Goal: Transaction & Acquisition: Purchase product/service

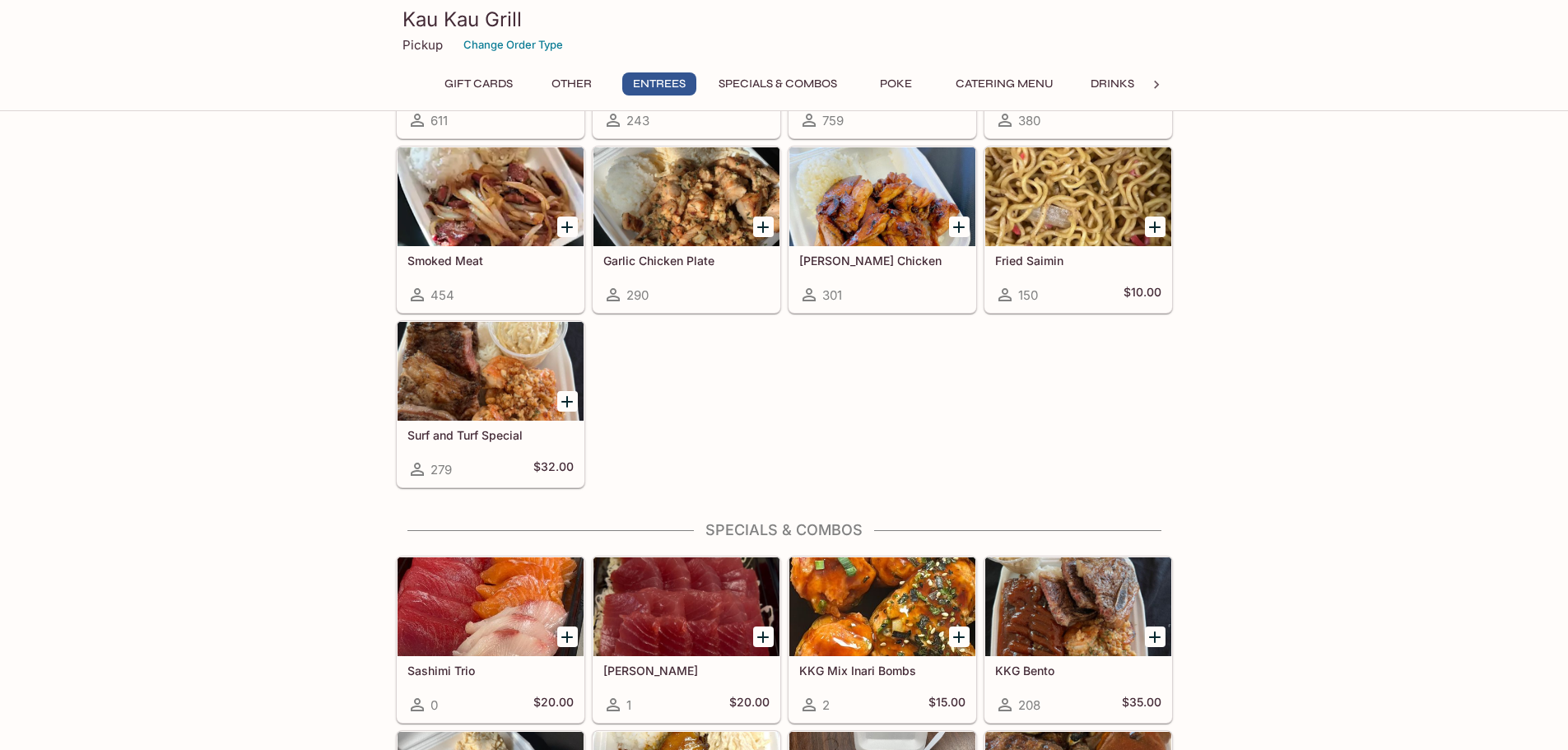
scroll to position [1152, 0]
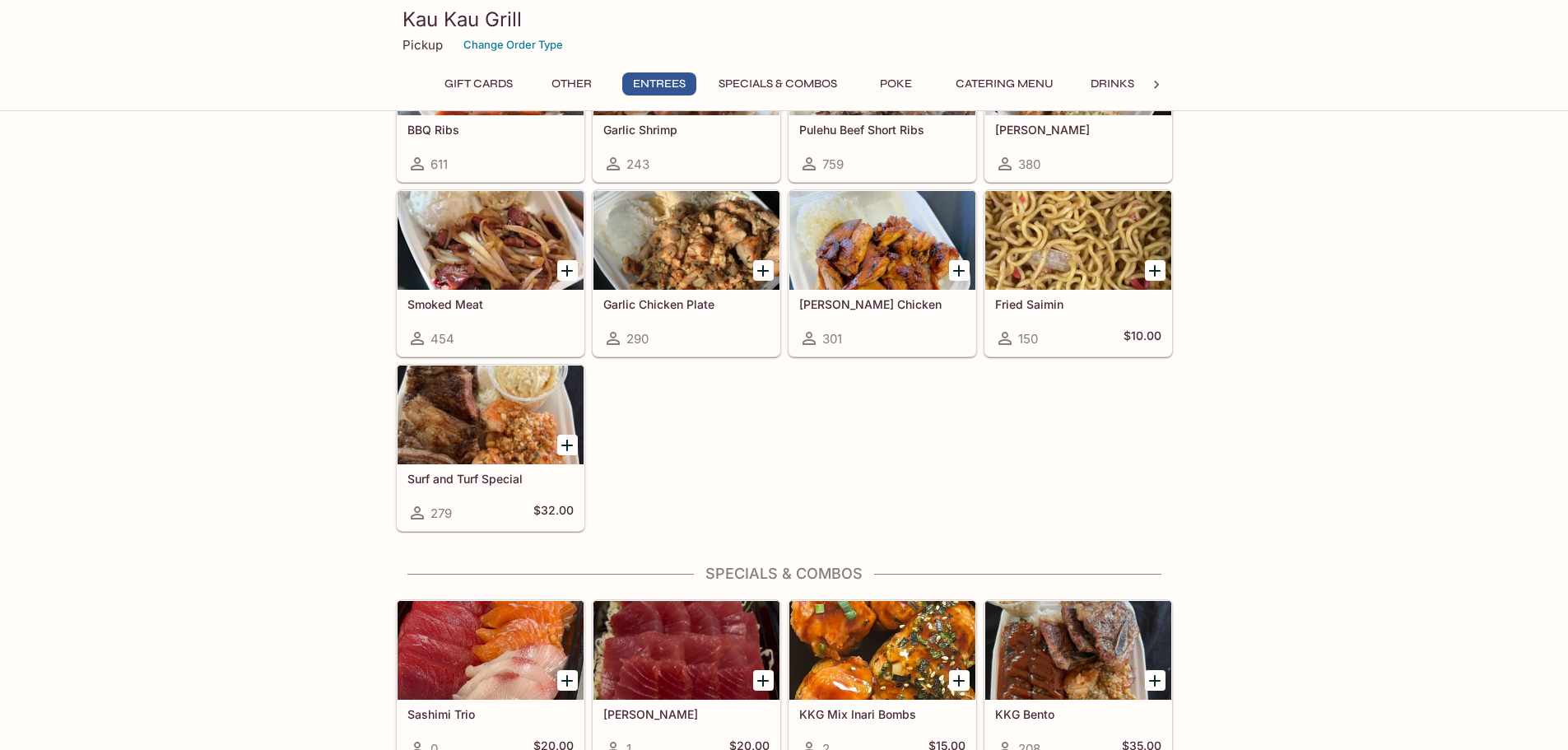
click at [486, 263] on div at bounding box center [490, 240] width 186 height 99
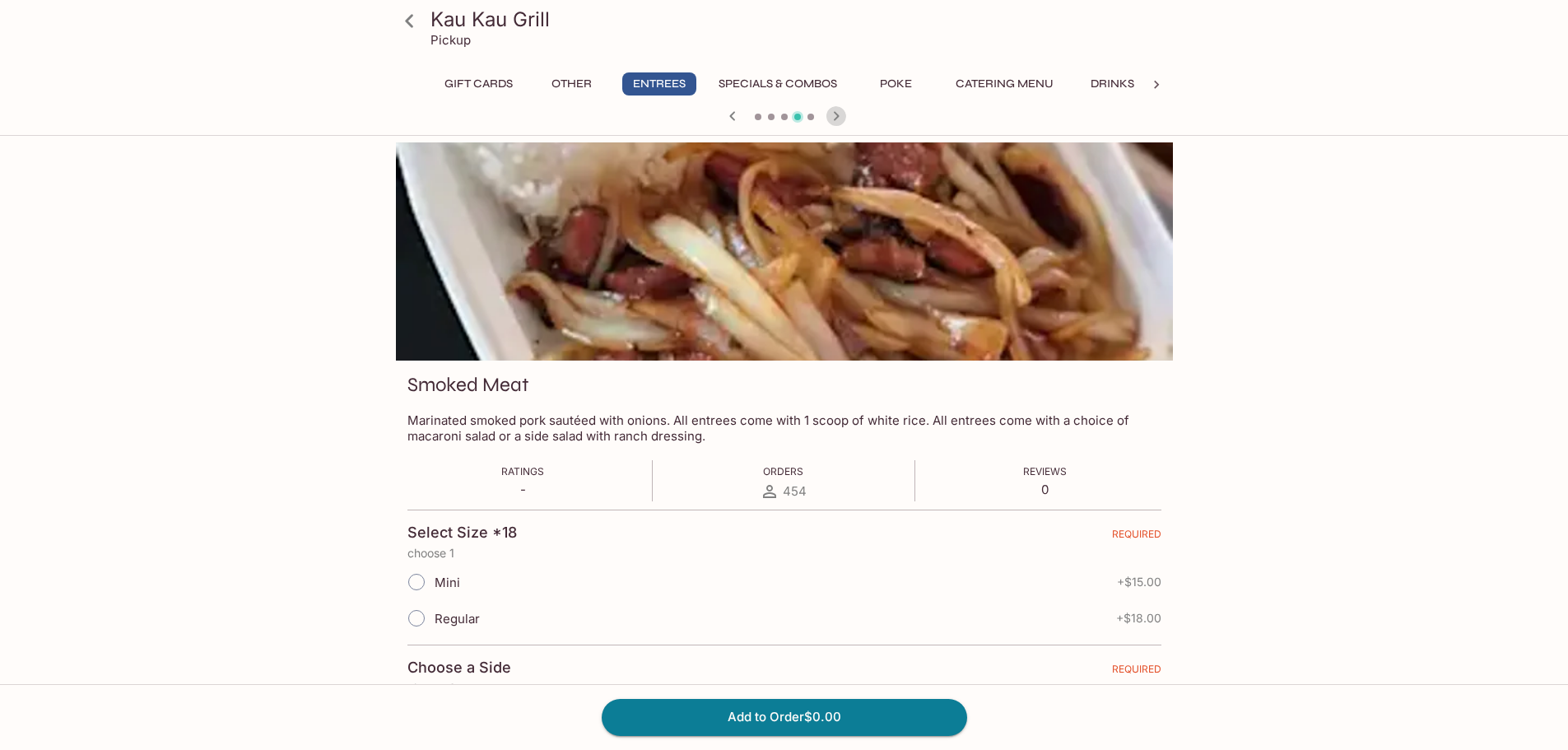
click at [835, 108] on icon "button" at bounding box center [836, 116] width 19 height 19
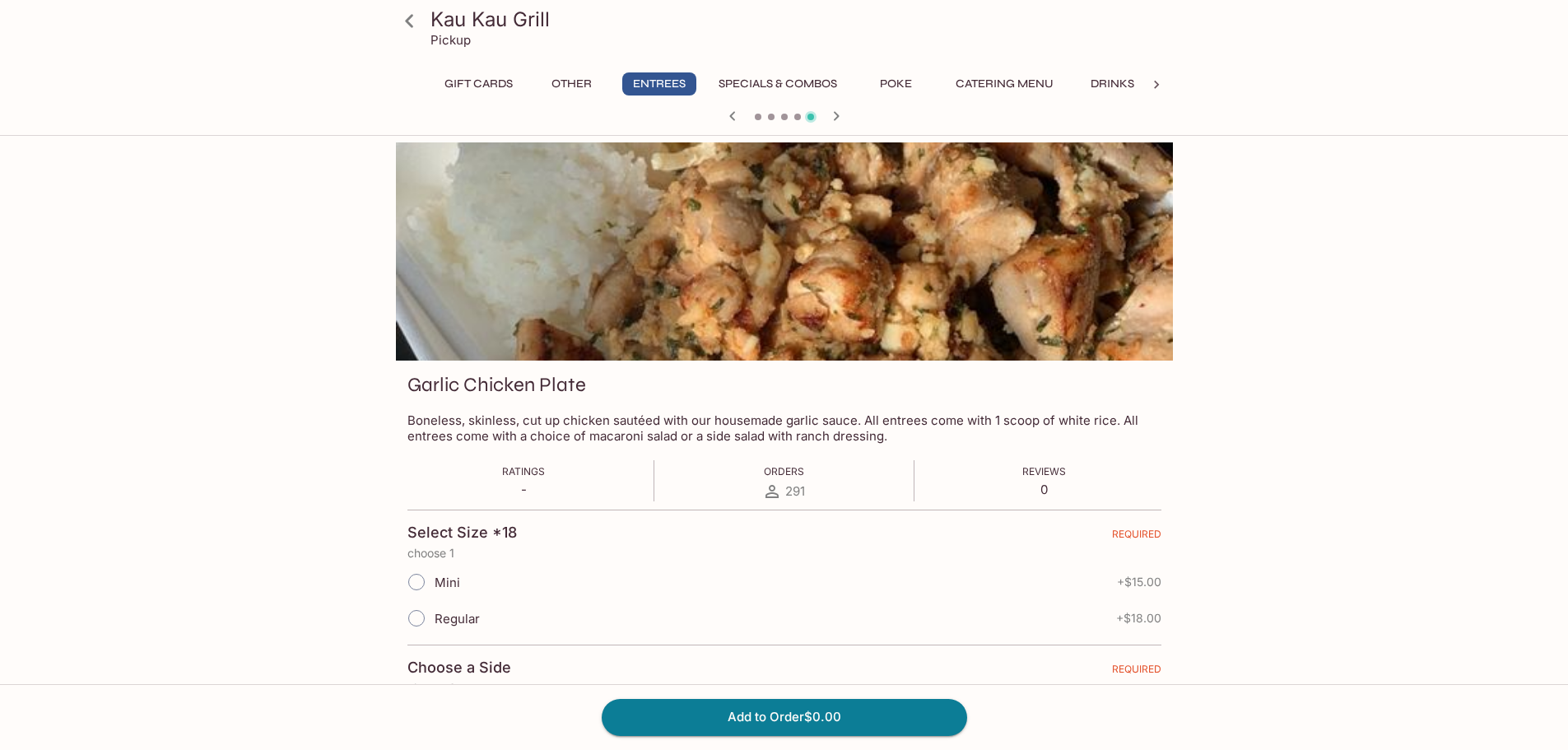
click at [729, 110] on icon "button" at bounding box center [732, 116] width 19 height 19
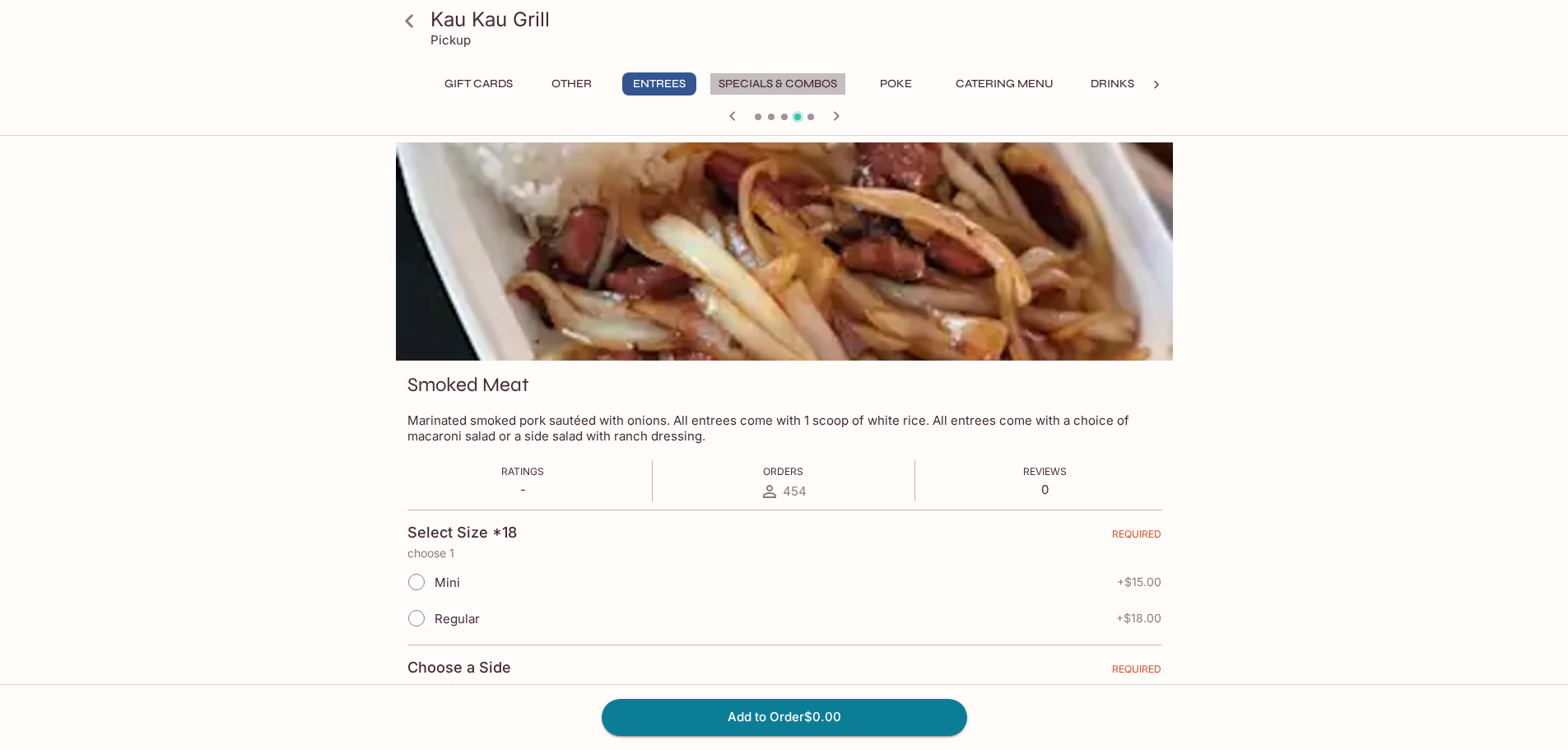
click at [755, 89] on button "Specials & Combos" at bounding box center [777, 84] width 136 height 23
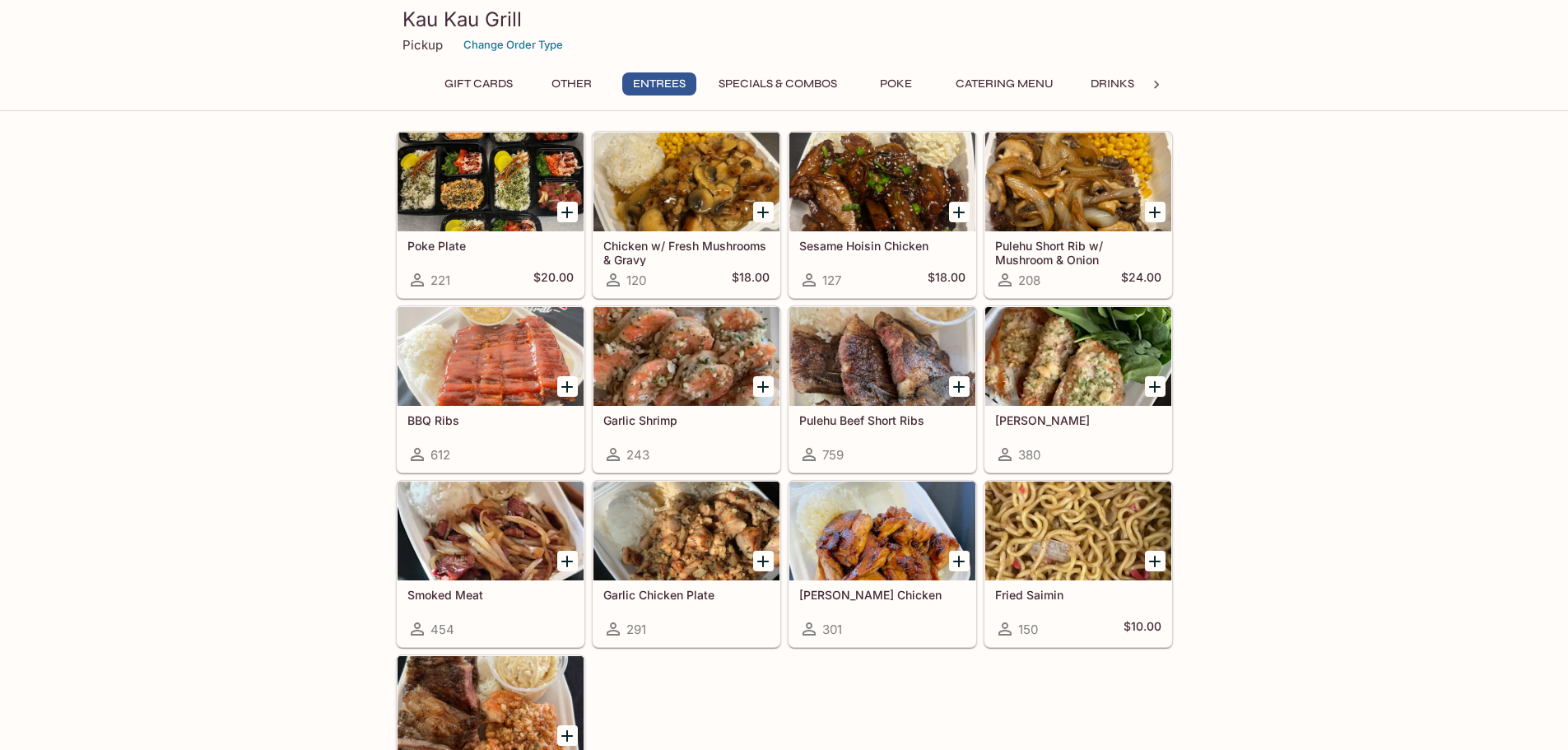
scroll to position [856, 0]
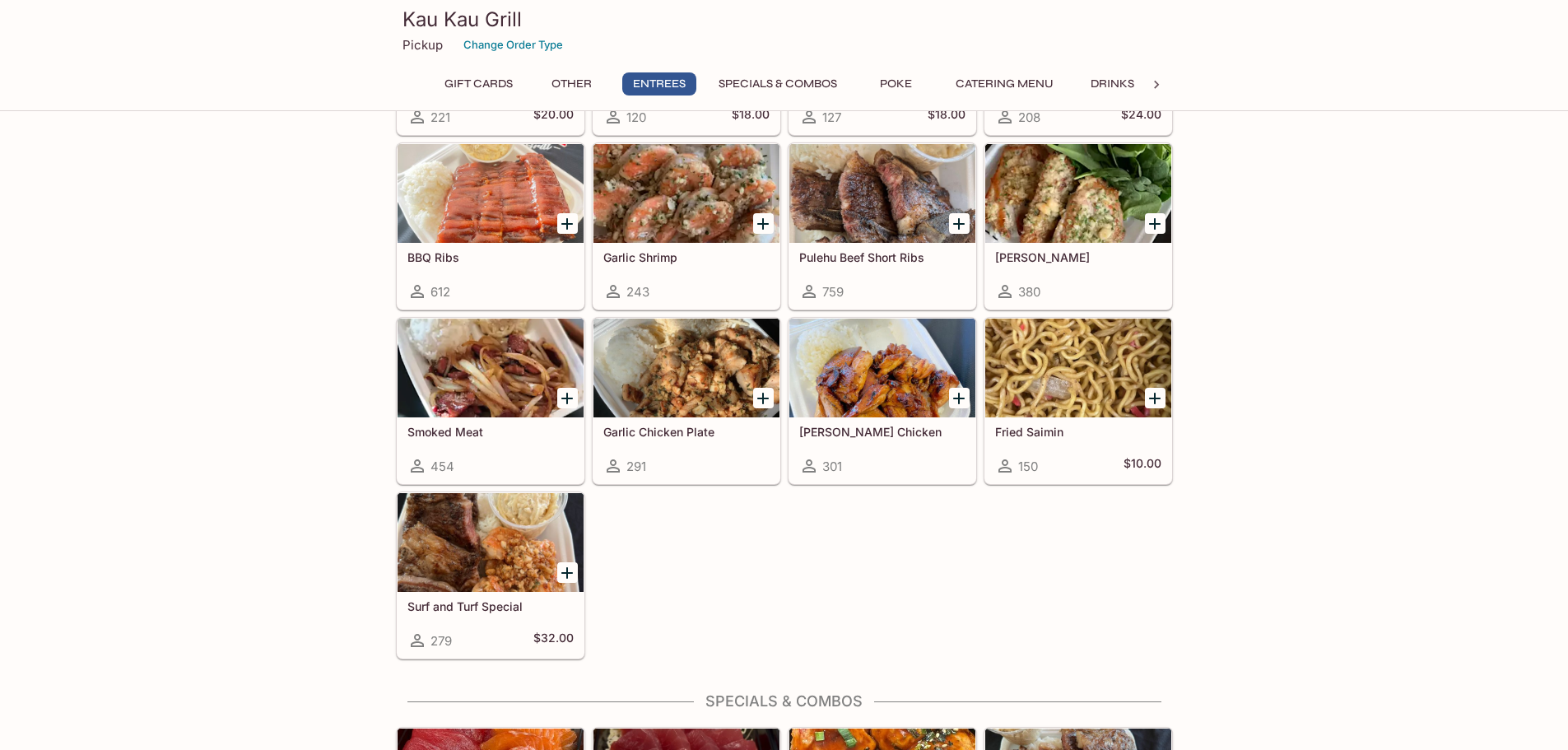
scroll to position [1514, 0]
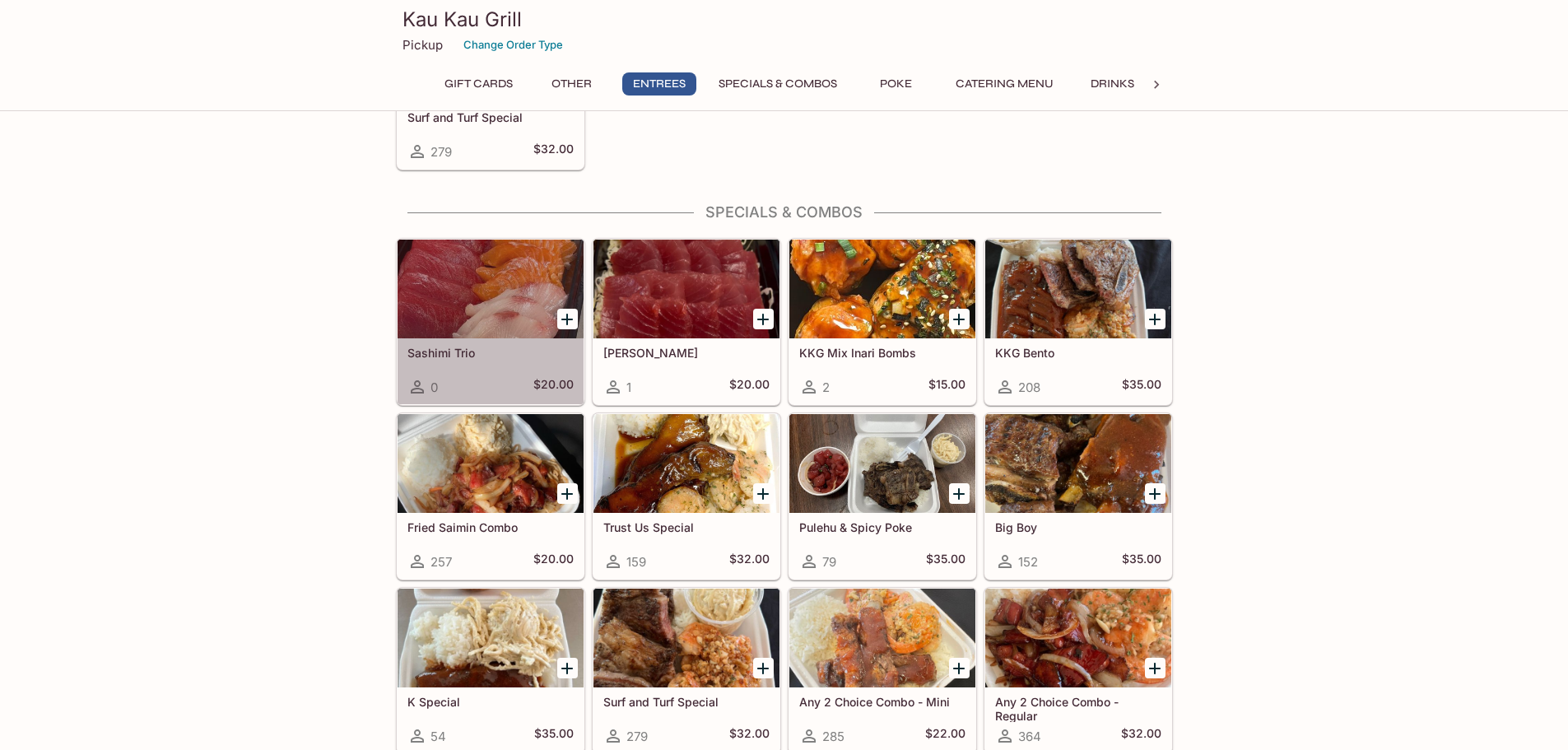
click at [470, 299] on div at bounding box center [490, 289] width 186 height 99
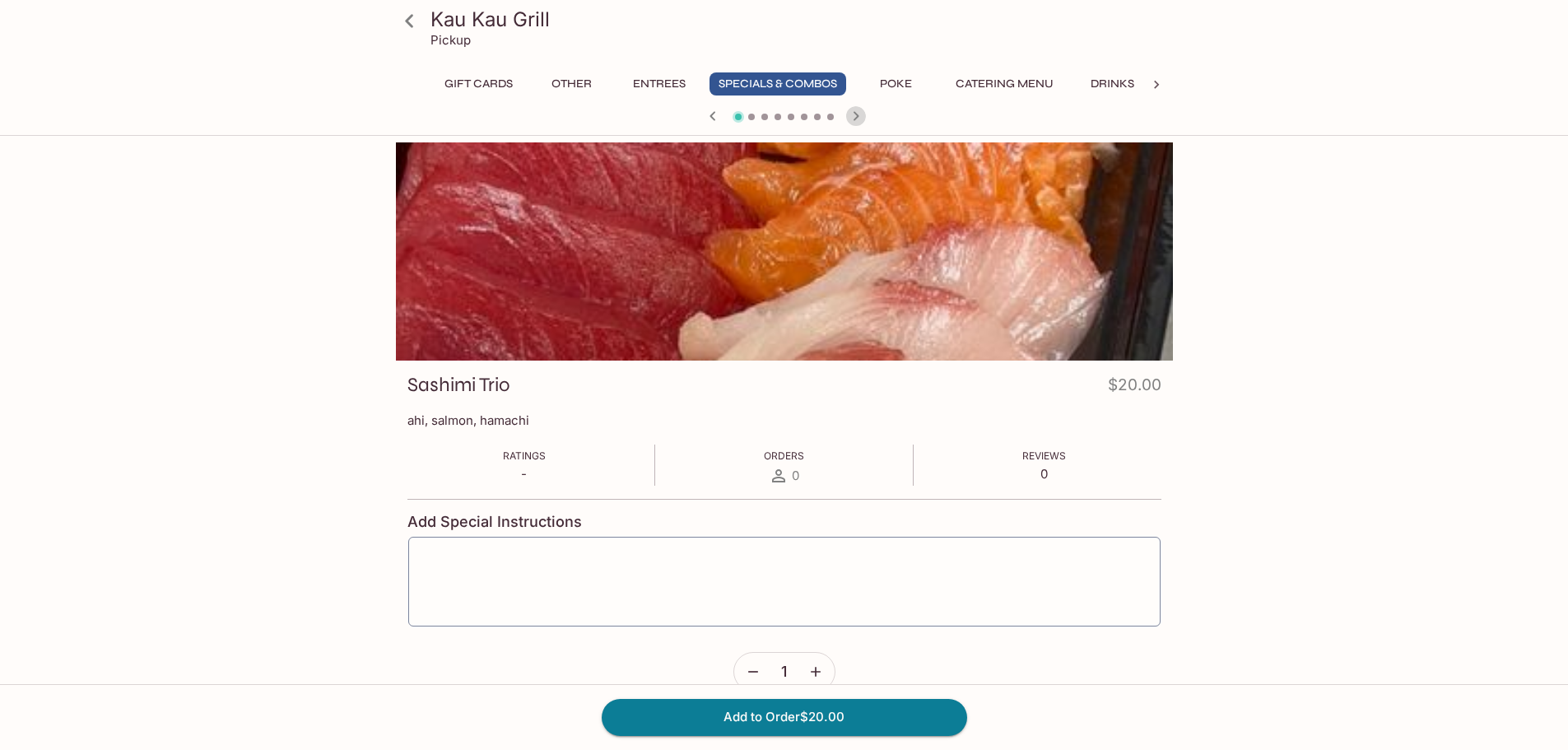
click at [855, 117] on icon "button" at bounding box center [856, 116] width 19 height 19
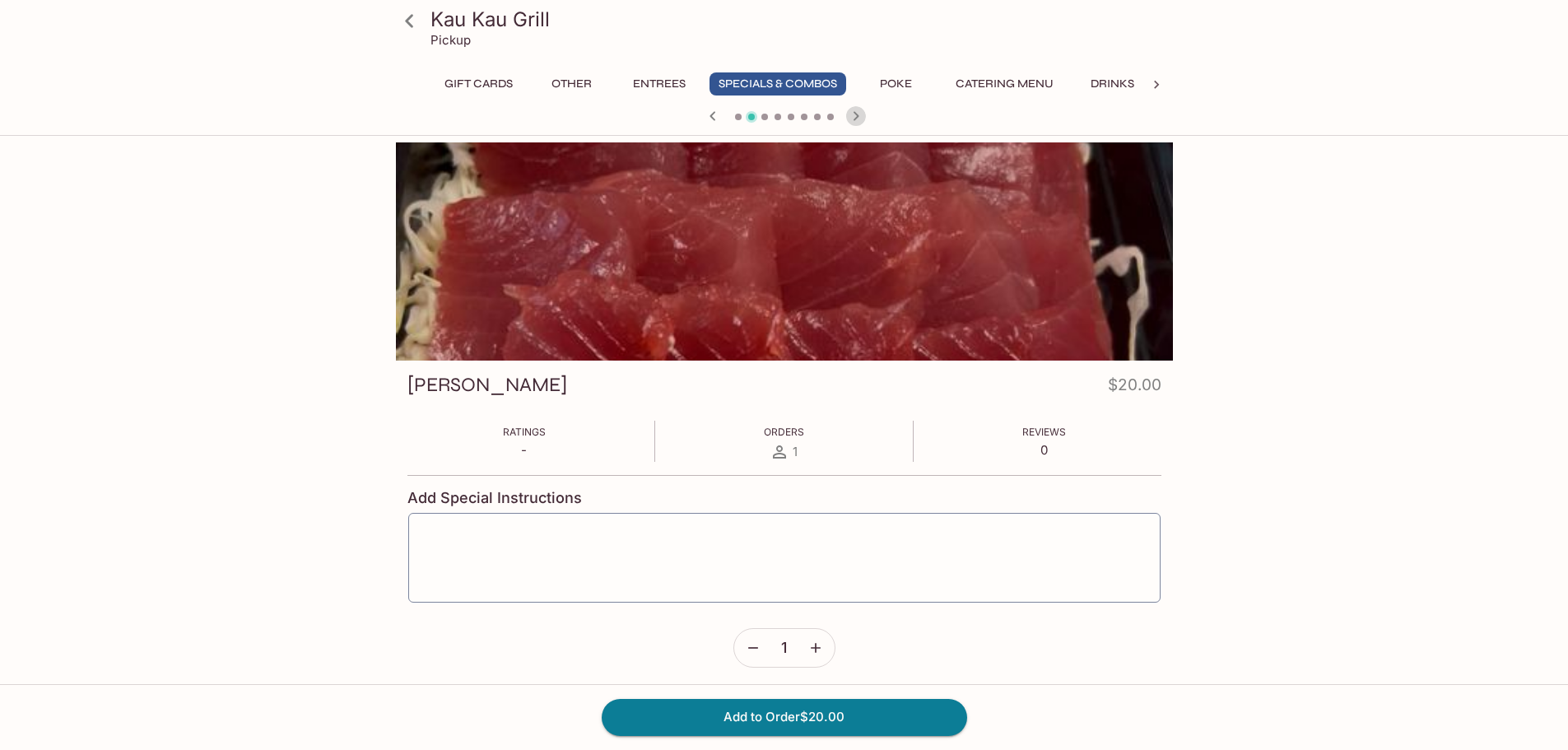
click at [855, 117] on icon "button" at bounding box center [856, 116] width 19 height 19
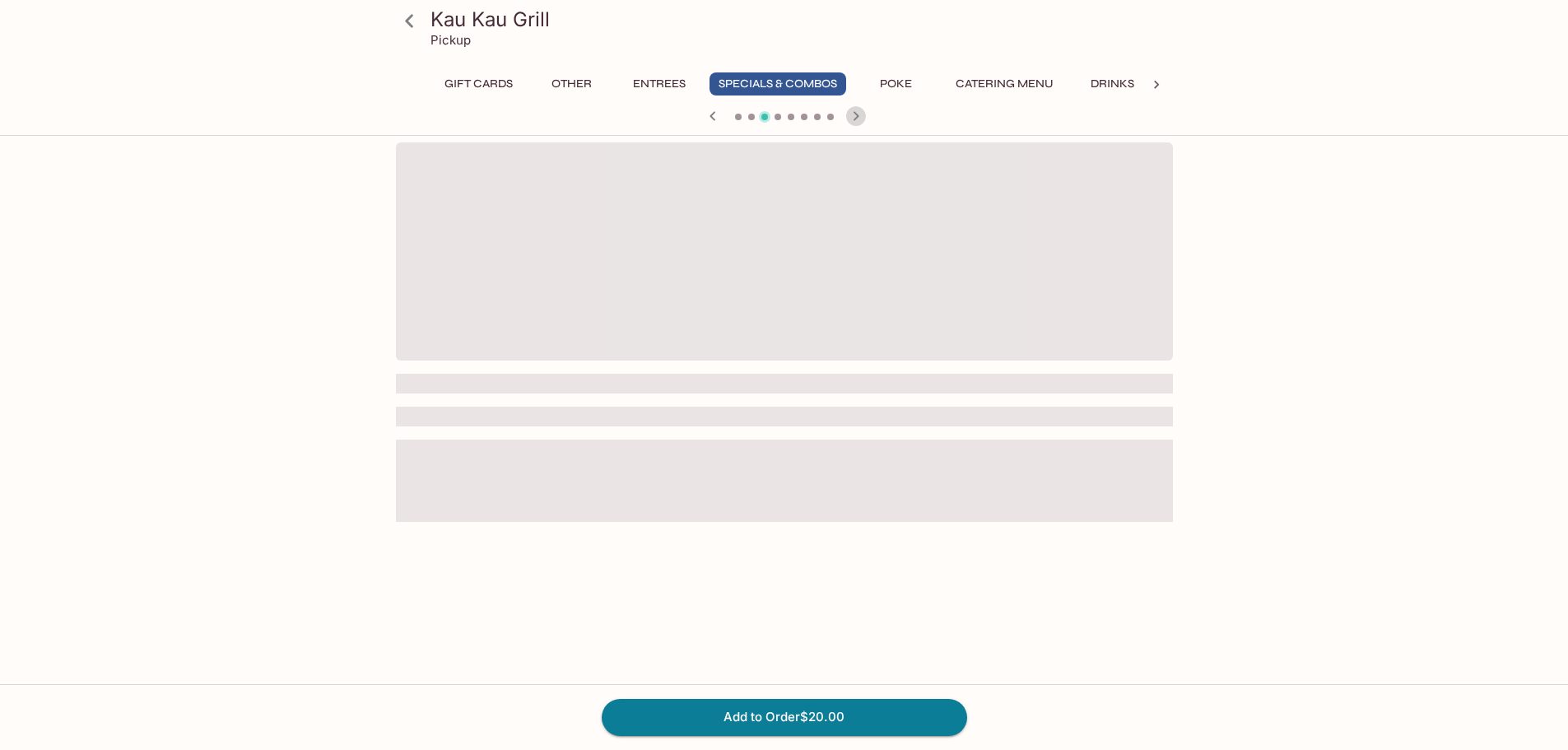
click at [855, 117] on icon "button" at bounding box center [856, 116] width 19 height 19
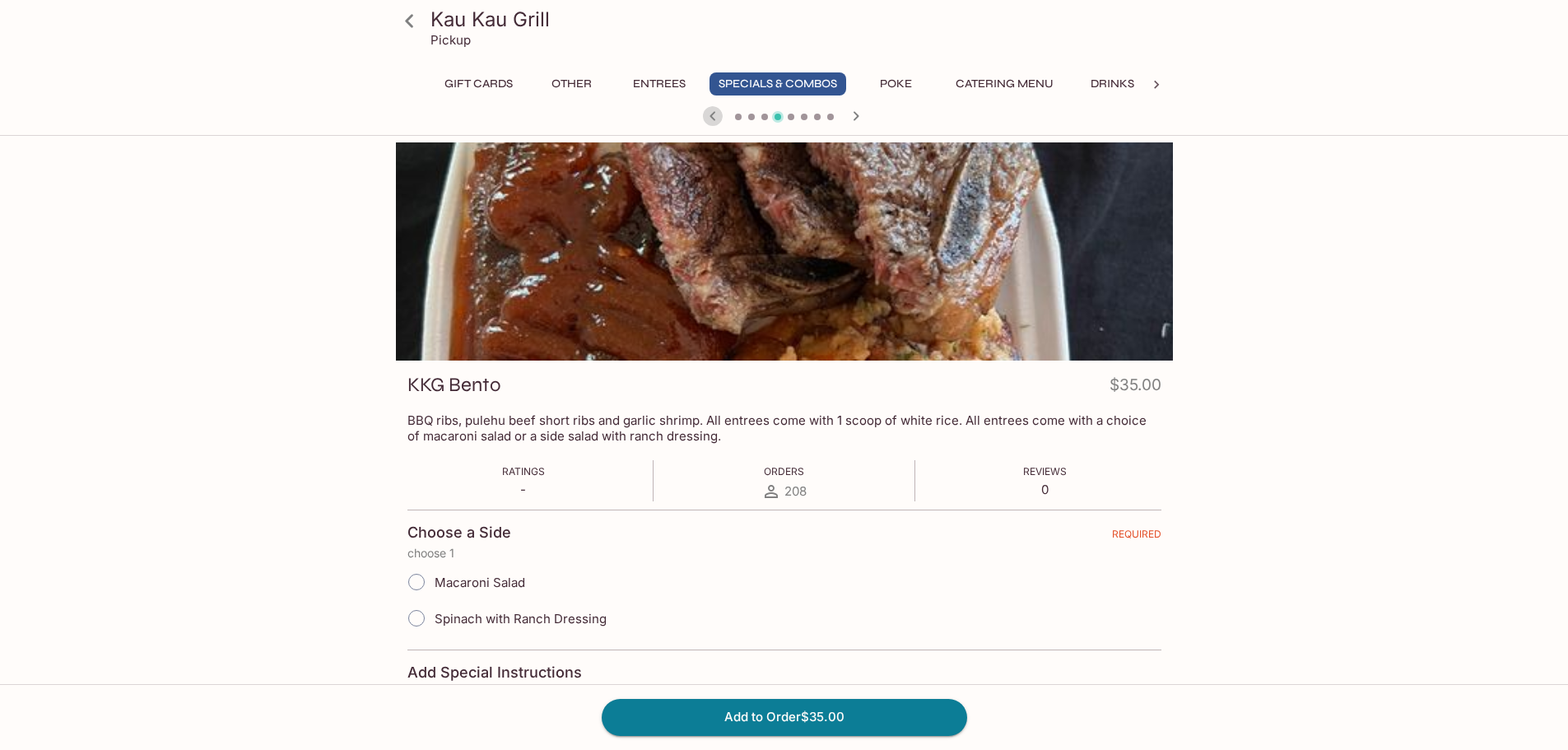
click at [706, 108] on icon "button" at bounding box center [713, 116] width 19 height 19
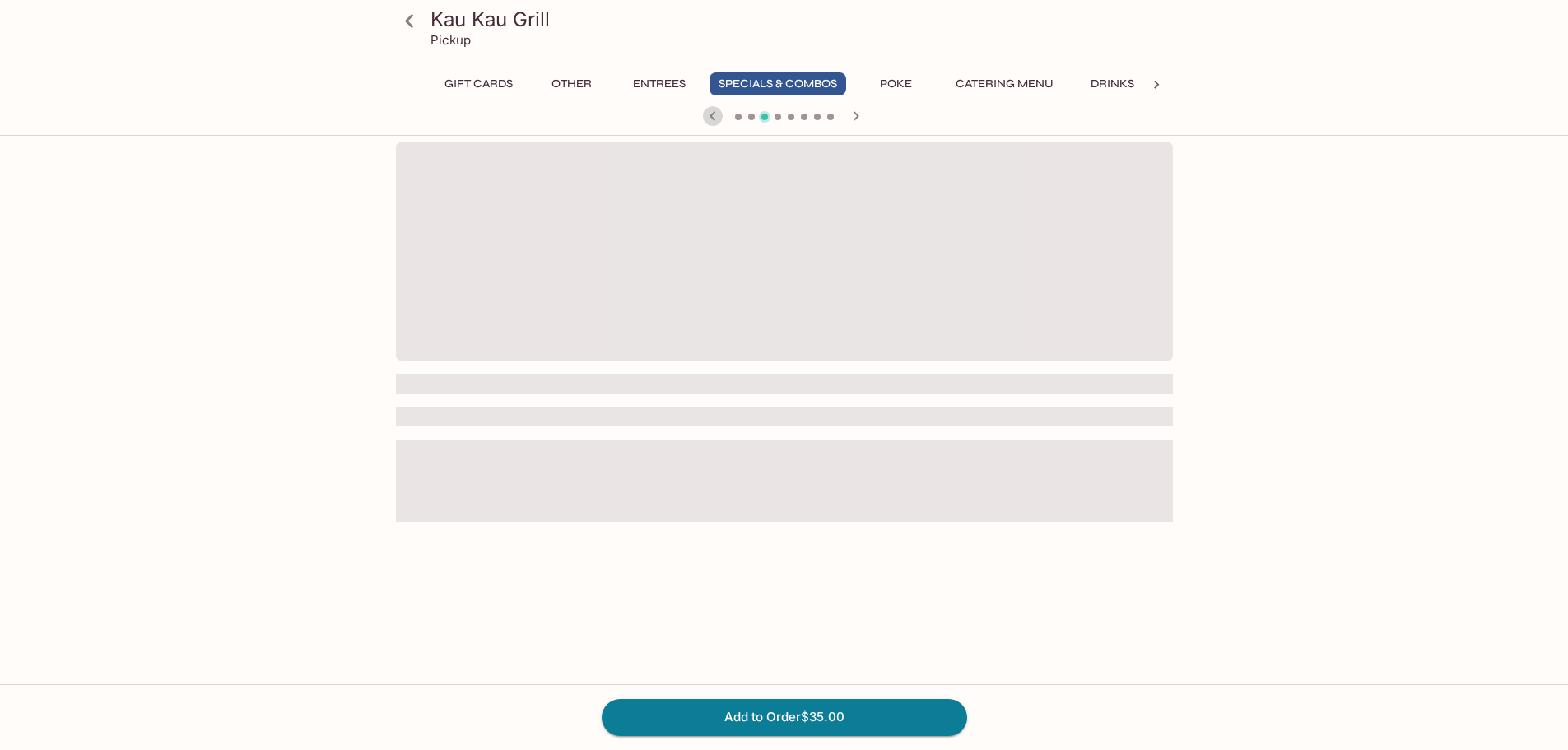
click at [706, 108] on icon "button" at bounding box center [713, 116] width 19 height 19
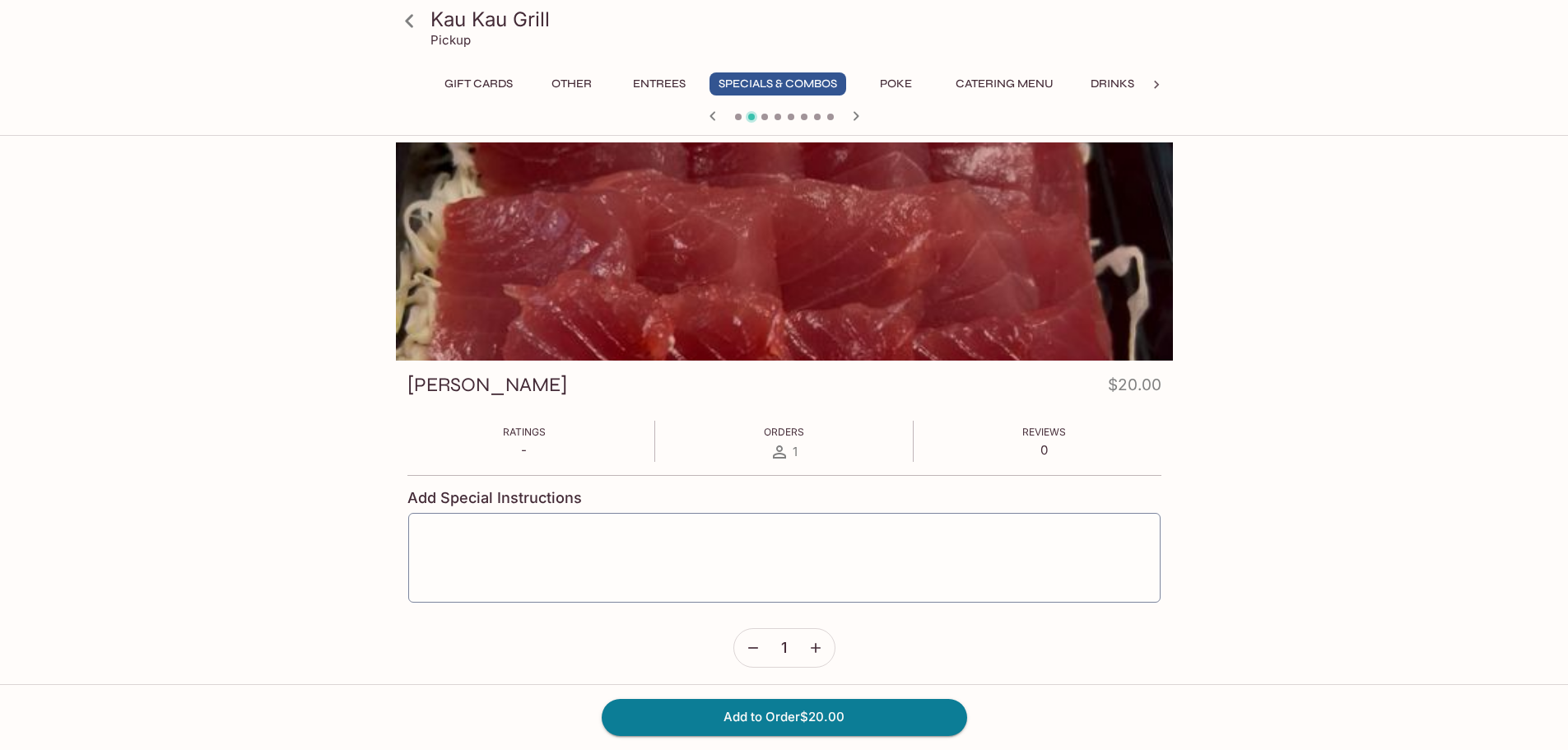
click at [110, 188] on div "Kau Kau Grill Pickup Gift Cards Other Entrees Specials & Combos Poke Catering M…" at bounding box center [784, 518] width 1568 height 750
